Goal: Find contact information: Find contact information

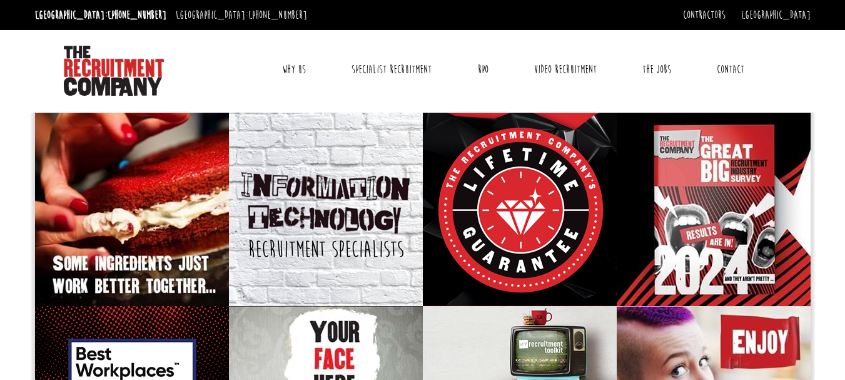
click at [733, 77] on link "Contact" at bounding box center [730, 69] width 46 height 31
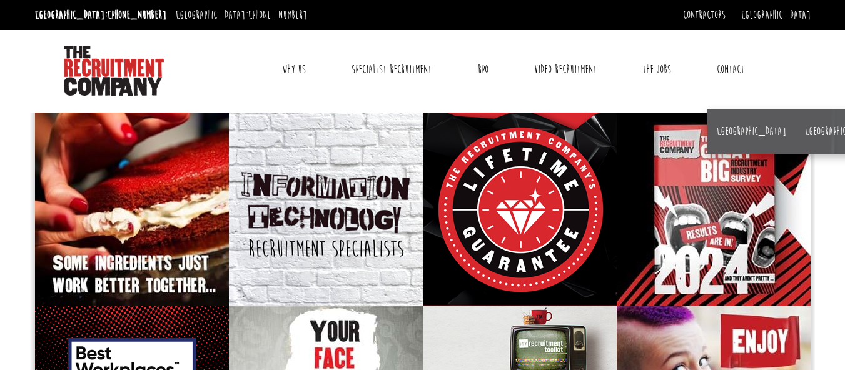
click at [724, 69] on link "Contact" at bounding box center [730, 69] width 46 height 31
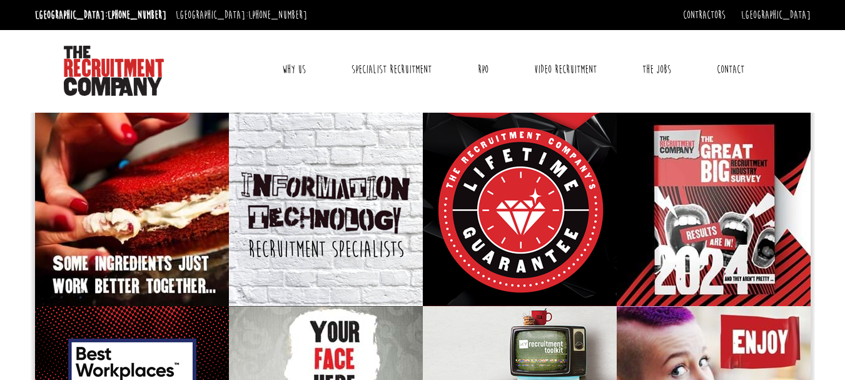
click at [730, 77] on link "Contact" at bounding box center [730, 69] width 46 height 31
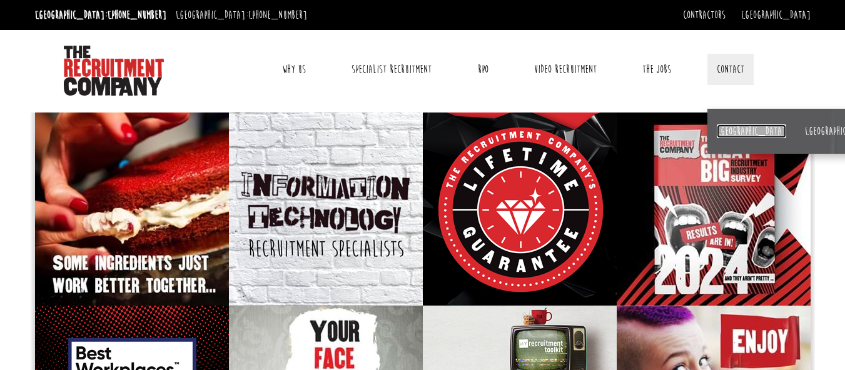
click at [732, 138] on link "[GEOGRAPHIC_DATA]" at bounding box center [751, 131] width 69 height 14
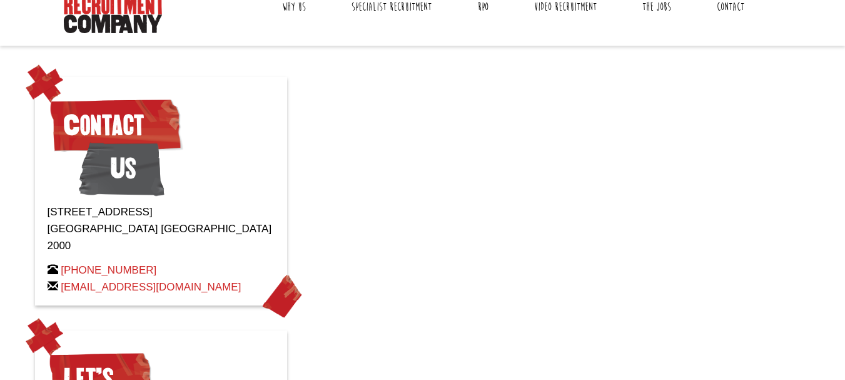
scroll to position [125, 0]
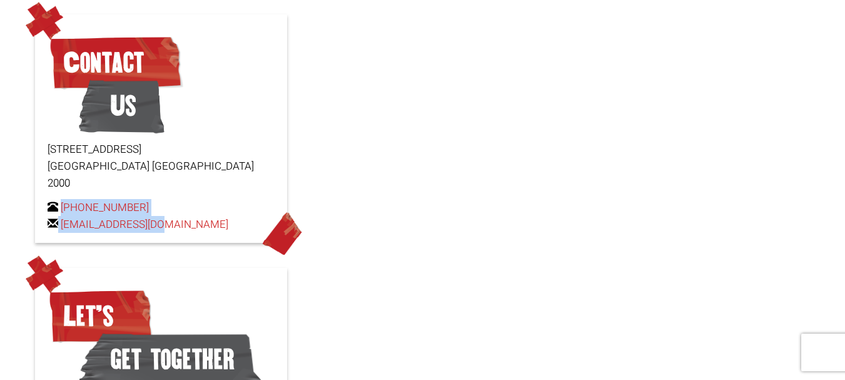
drag, startPoint x: 235, startPoint y: 208, endPoint x: 226, endPoint y: 217, distance: 12.8
click at [156, 212] on p "[PHONE_NUMBER] [EMAIL_ADDRESS][DOMAIN_NAME]" at bounding box center [161, 216] width 227 height 34
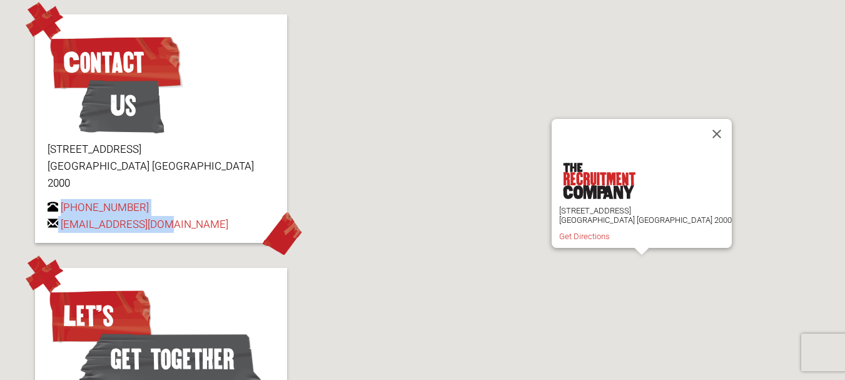
click at [237, 225] on div "Contact Us [STREET_ADDRESS] [PHONE_NUMBER] [EMAIL_ADDRESS][DOMAIN_NAME]" at bounding box center [161, 128] width 252 height 228
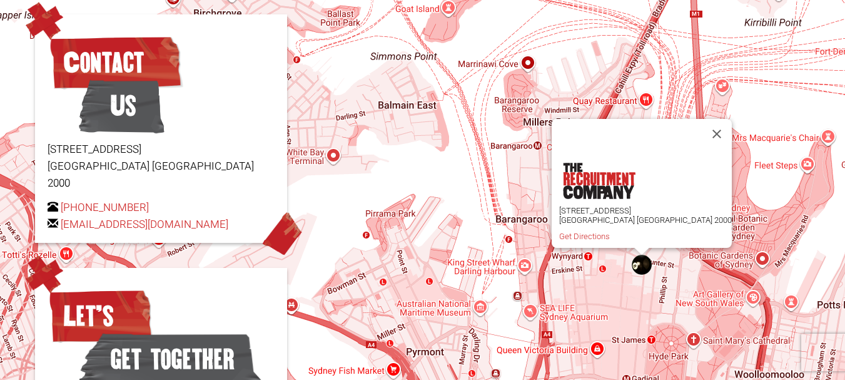
drag, startPoint x: 230, startPoint y: 200, endPoint x: 60, endPoint y: 223, distance: 171.1
click at [60, 220] on div "Contact Us [STREET_ADDRESS] [PHONE_NUMBER] [EMAIL_ADDRESS][DOMAIN_NAME]" at bounding box center [161, 128] width 252 height 228
copy link "[EMAIL_ADDRESS][DOMAIN_NAME]"
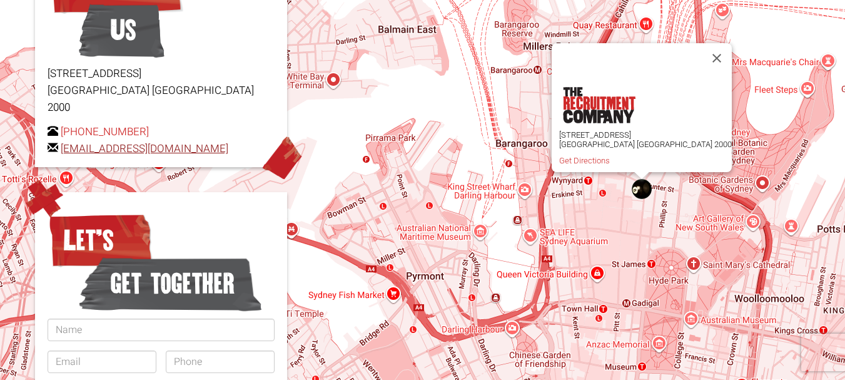
scroll to position [250, 0]
